Goal: Check status: Check status

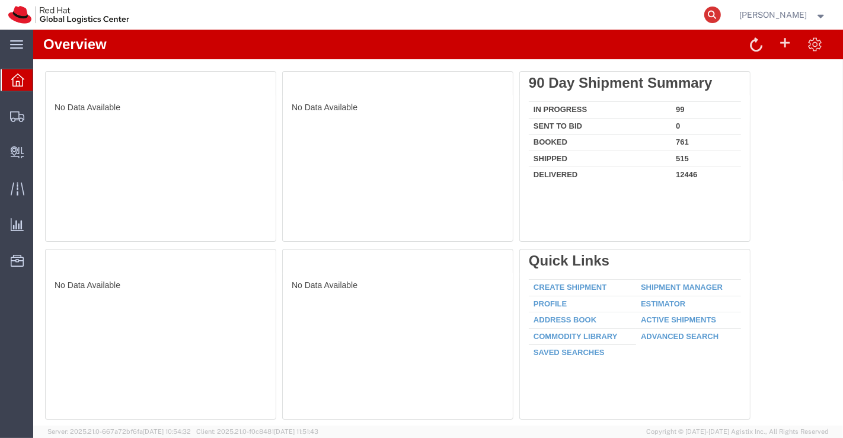
click at [710, 15] on icon at bounding box center [712, 15] width 17 height 17
paste input "3251545216"
type input "3251545216"
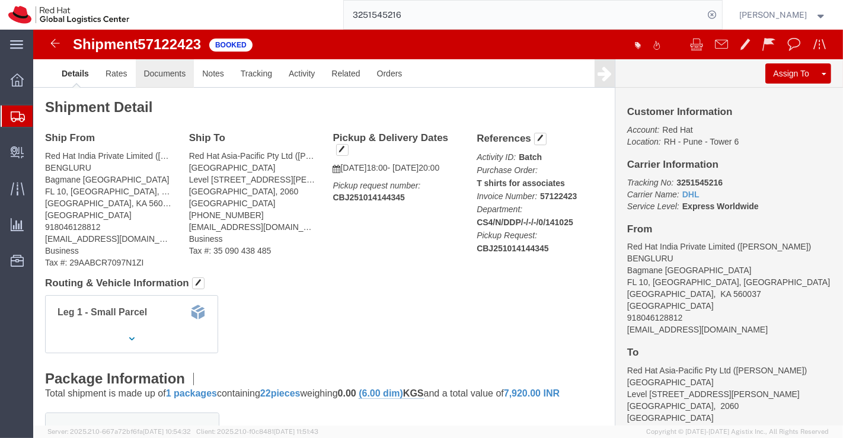
click link "Documents"
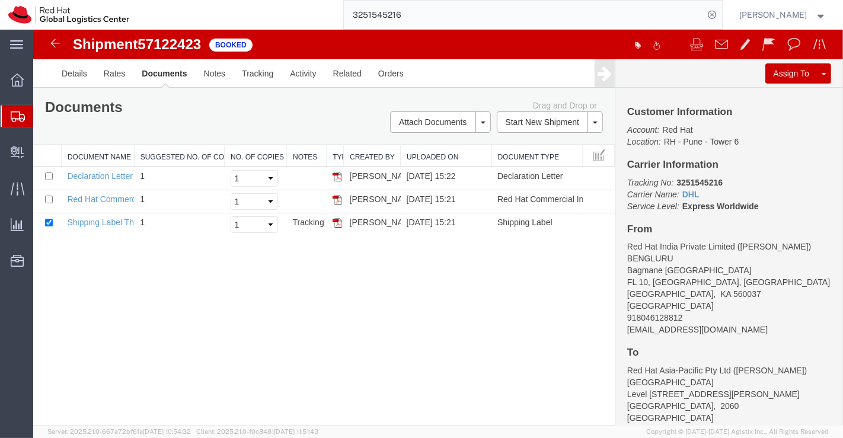
click at [187, 336] on div "Shipment 57122423 3 of 3 Booked Details Rates Documents Notes Tracking Activity…" at bounding box center [438, 228] width 810 height 396
click at [118, 222] on link "Shipping Label Thermal" at bounding box center [110, 222] width 88 height 9
click at [104, 175] on link "Declaration Letter" at bounding box center [99, 175] width 66 height 9
click at [110, 196] on link "Red Hat Commercial Invoice" at bounding box center [119, 198] width 106 height 9
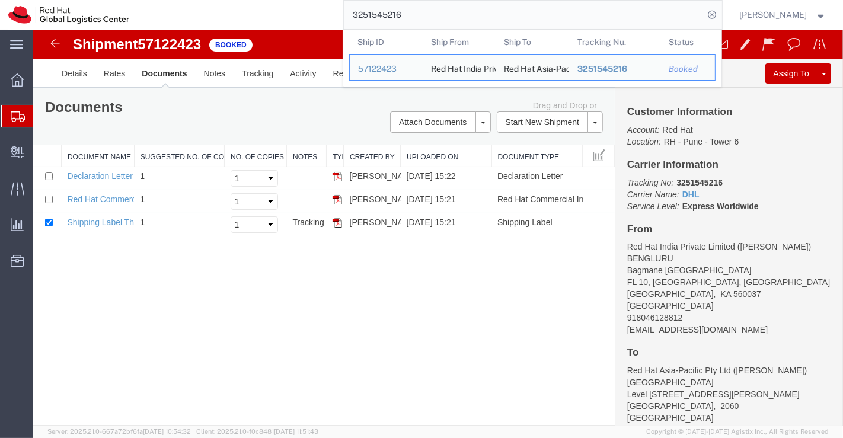
drag, startPoint x: 427, startPoint y: 14, endPoint x: 232, endPoint y: 18, distance: 195.1
click at [232, 18] on div "3251545216 Ship ID Ship From Ship To Tracking Nu. Status Ship ID 57122423 Ship …" at bounding box center [430, 15] width 585 height 30
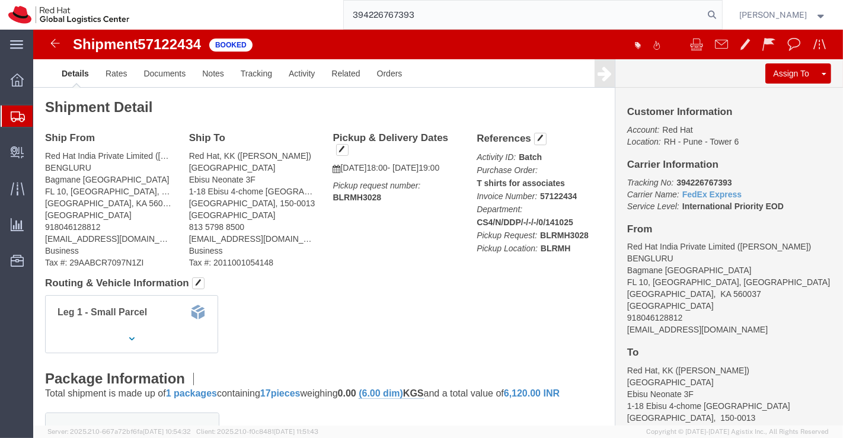
type input "394226767393"
click link "Documents"
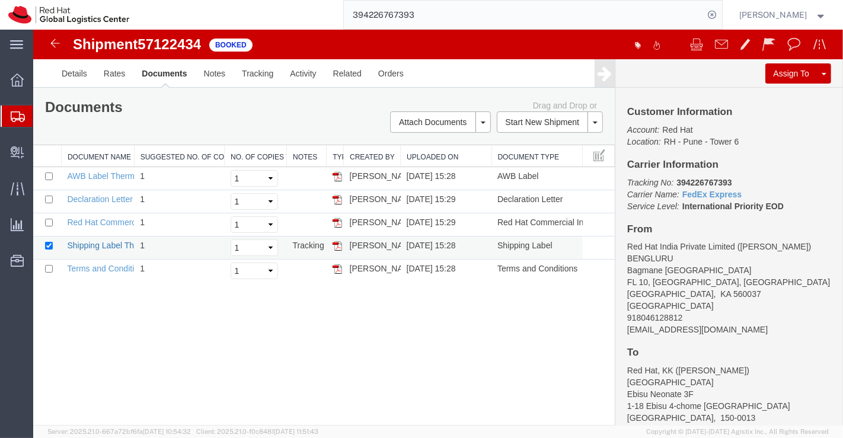
click at [107, 241] on link "Shipping Label Thermal" at bounding box center [110, 245] width 88 height 9
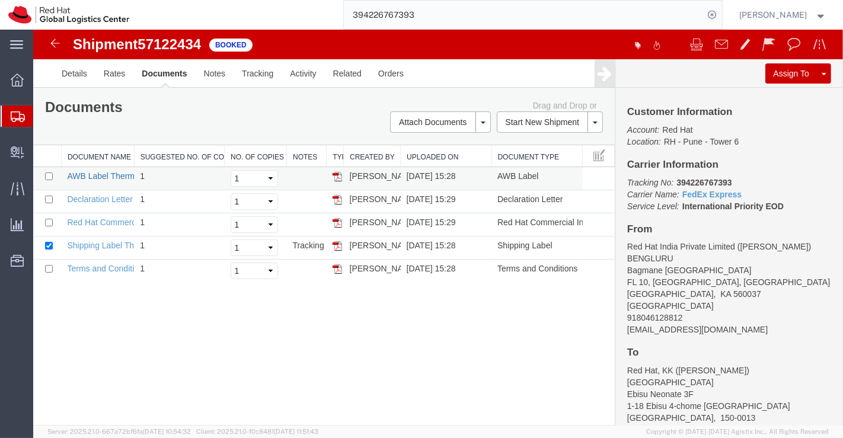
click at [100, 174] on link "AWB Label Thermal" at bounding box center [103, 175] width 74 height 9
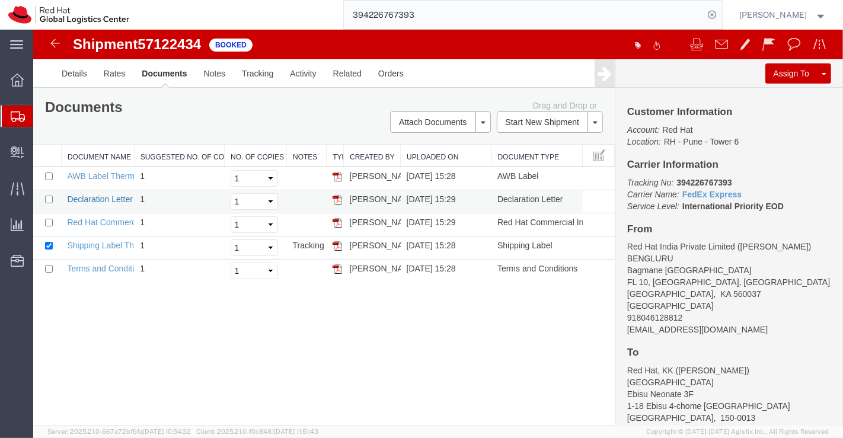
click at [96, 199] on link "Declaration Letter" at bounding box center [99, 198] width 66 height 9
click at [104, 222] on link "Red Hat Commercial Invoice" at bounding box center [119, 222] width 106 height 9
click at [428, 328] on div "Shipment 57122434 5 of 5 Booked Details Rates Documents Notes Tracking Activity…" at bounding box center [438, 228] width 810 height 396
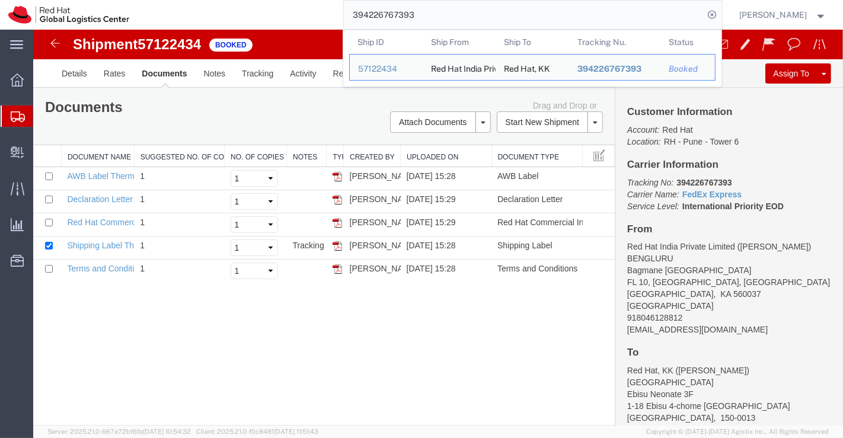
drag, startPoint x: 449, startPoint y: 18, endPoint x: 349, endPoint y: 21, distance: 100.2
click at [349, 21] on input "394226767393" at bounding box center [524, 15] width 360 height 28
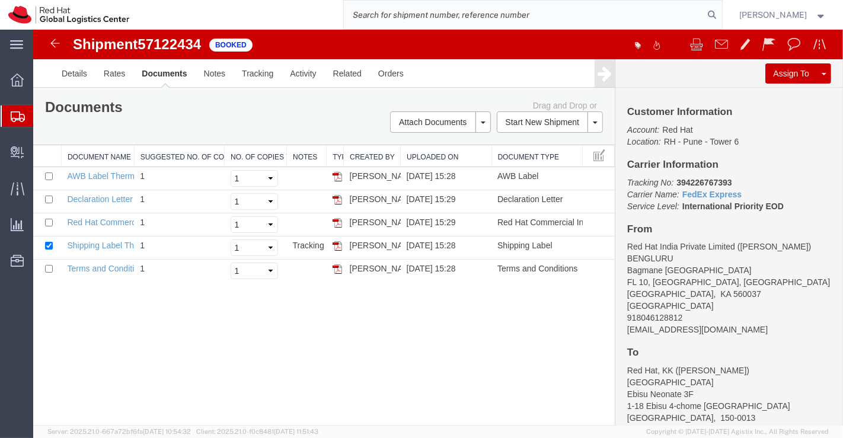
paste input "3251545216"
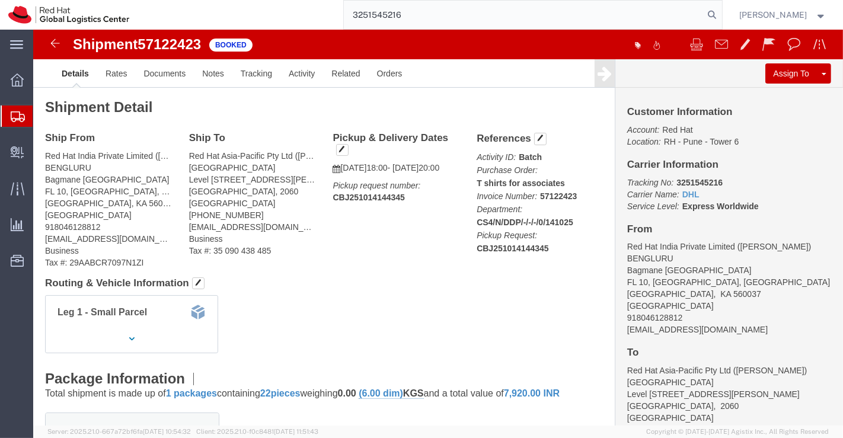
type input "3251545216"
click link "Documents"
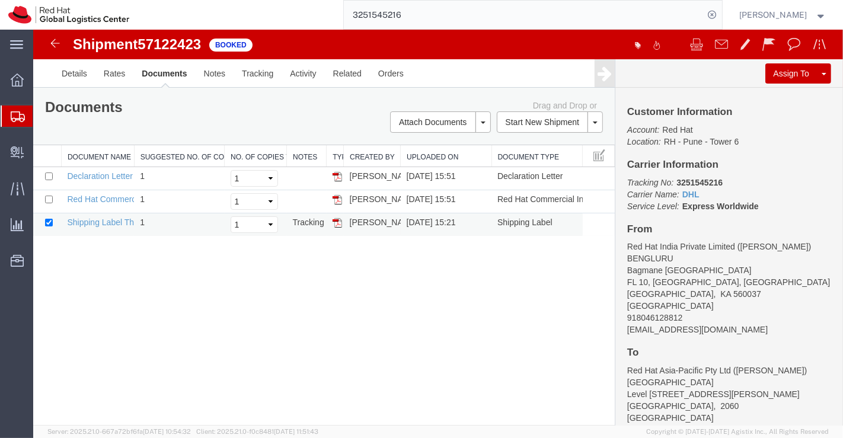
click at [98, 228] on td "Shipping Label Thermal" at bounding box center [96, 224] width 73 height 23
click at [101, 219] on link "Shipping Label Thermal" at bounding box center [110, 222] width 88 height 9
click at [15, 75] on icon at bounding box center [17, 80] width 13 height 13
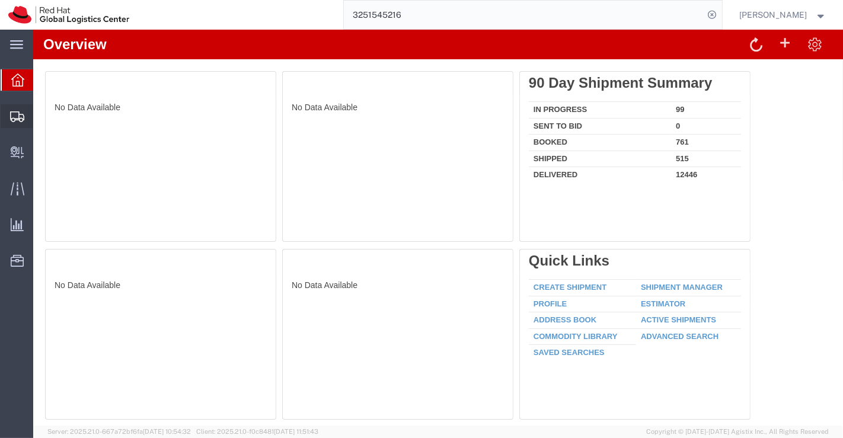
click at [0, 0] on span "Shipment Manager" at bounding box center [0, 0] width 0 height 0
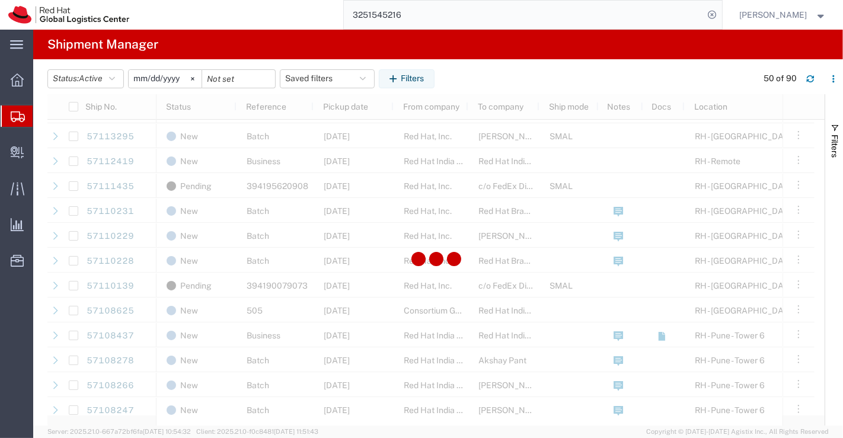
scroll to position [724, 0]
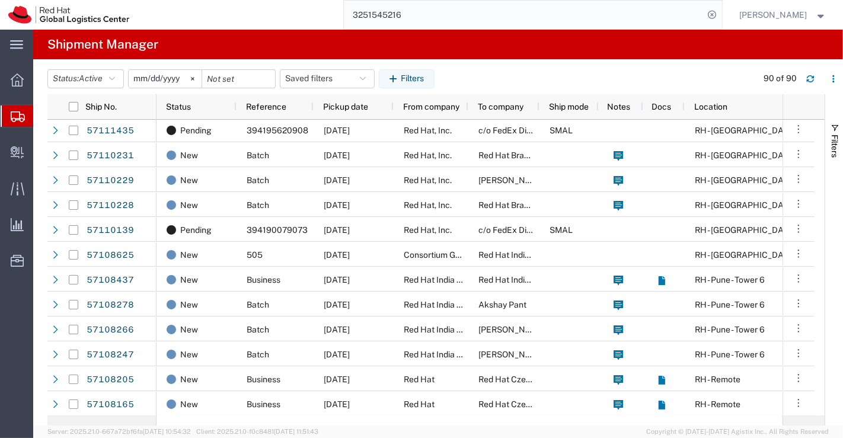
scroll to position [988, 0]
